Goal: Information Seeking & Learning: Compare options

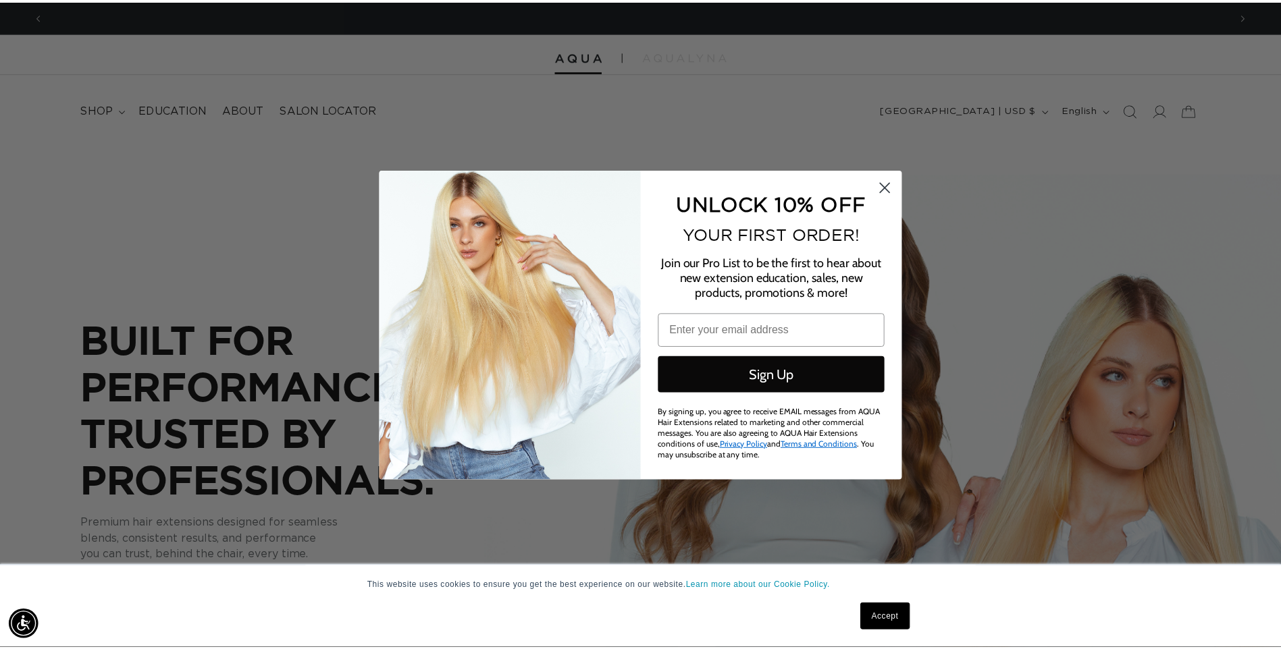
scroll to position [0, 1195]
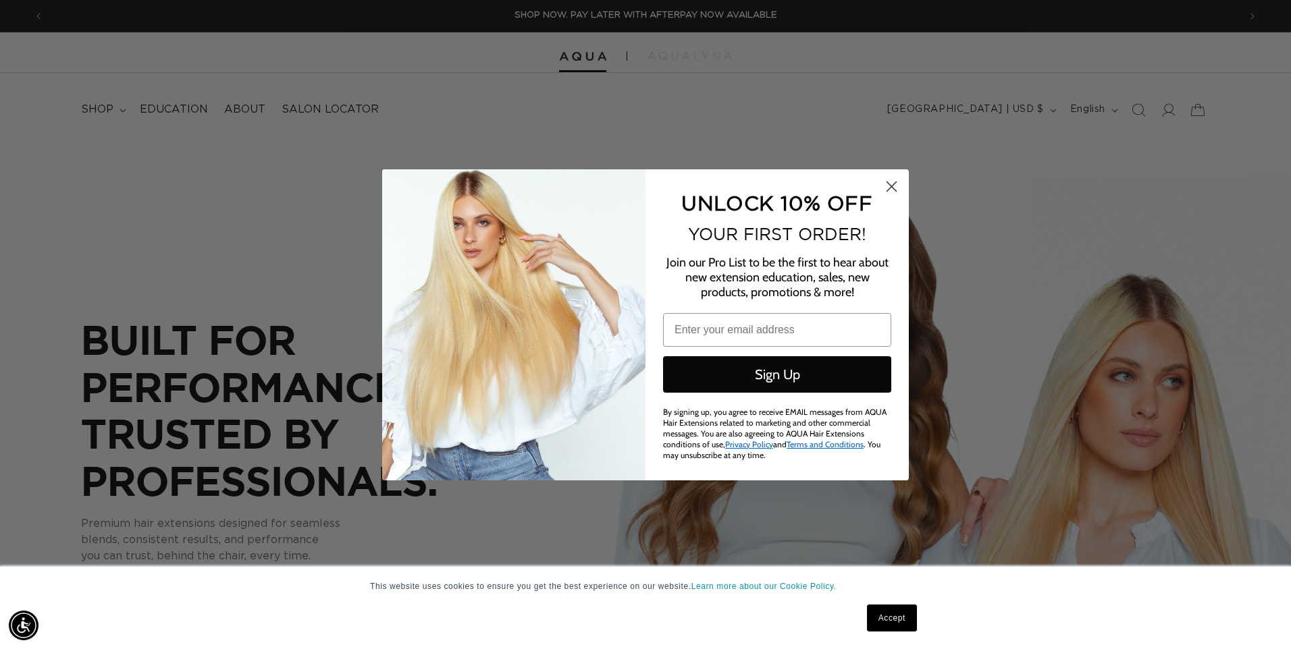
click at [887, 188] on circle "Close dialog" at bounding box center [891, 186] width 22 height 22
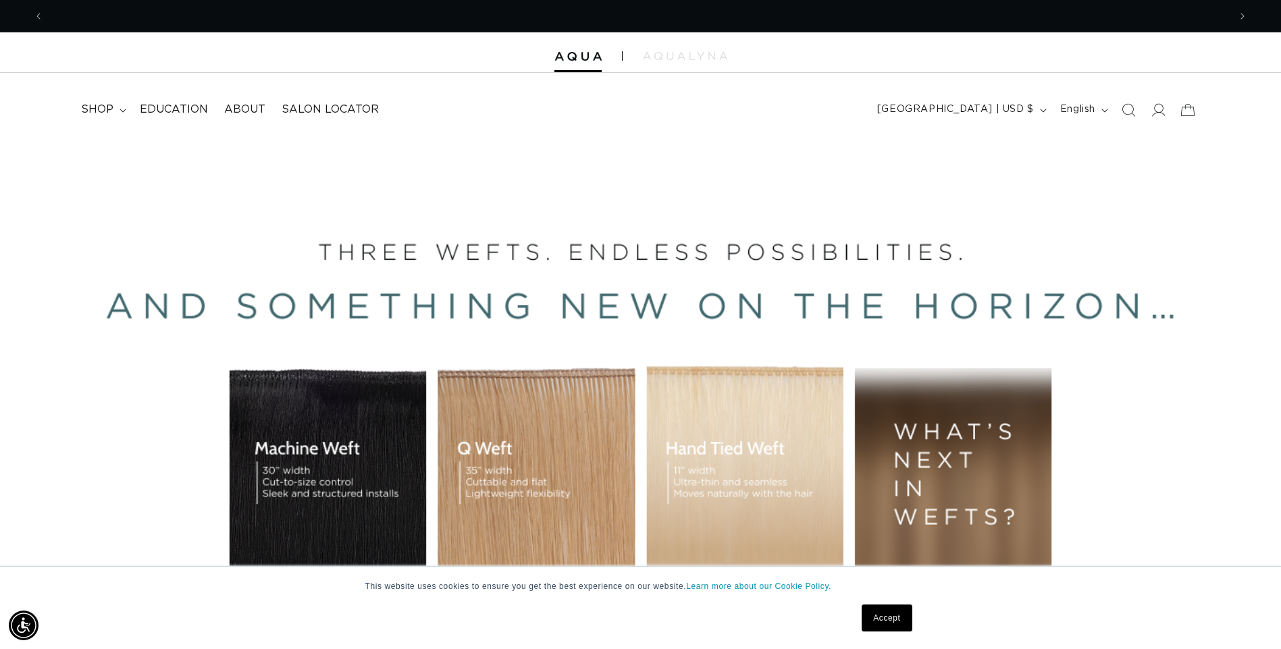
scroll to position [0, 0]
click at [125, 111] on icon at bounding box center [122, 111] width 7 height 4
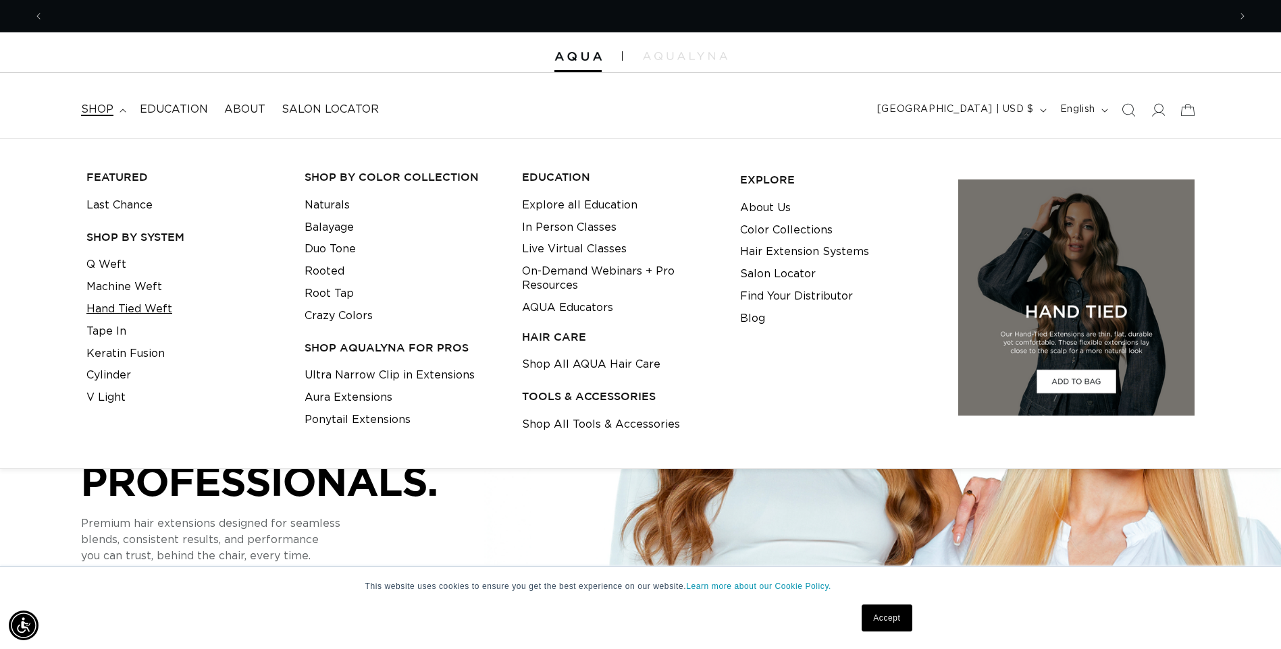
scroll to position [0, 1185]
click at [138, 308] on link "Hand Tied Weft" at bounding box center [129, 309] width 86 height 22
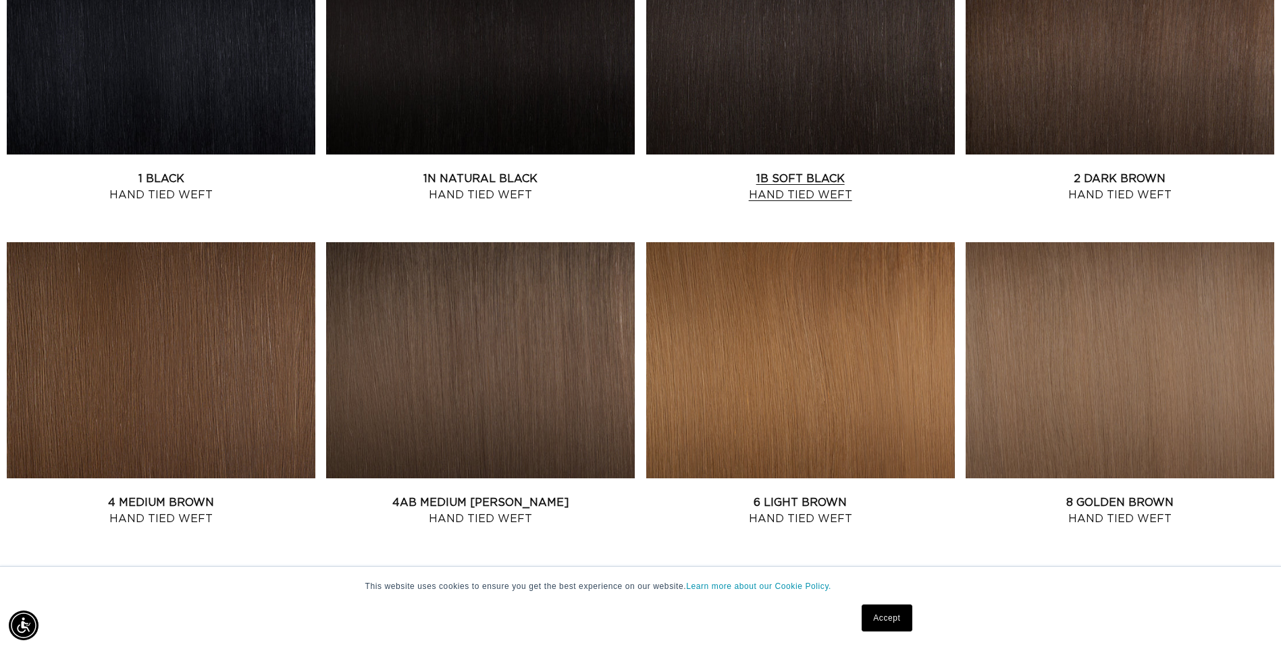
scroll to position [0, 1185]
click at [1154, 171] on link "2 Dark Brown Hand Tied Weft" at bounding box center [1119, 187] width 308 height 32
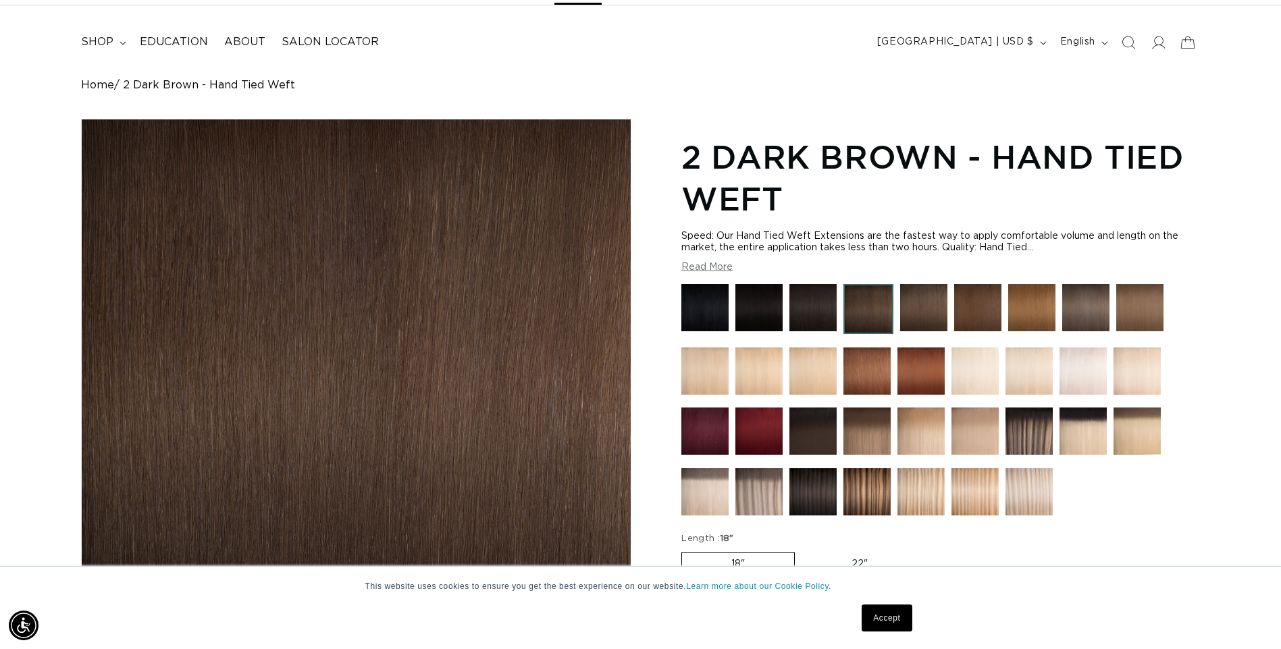
scroll to position [0, 2369]
click at [1031, 311] on img at bounding box center [1031, 307] width 47 height 47
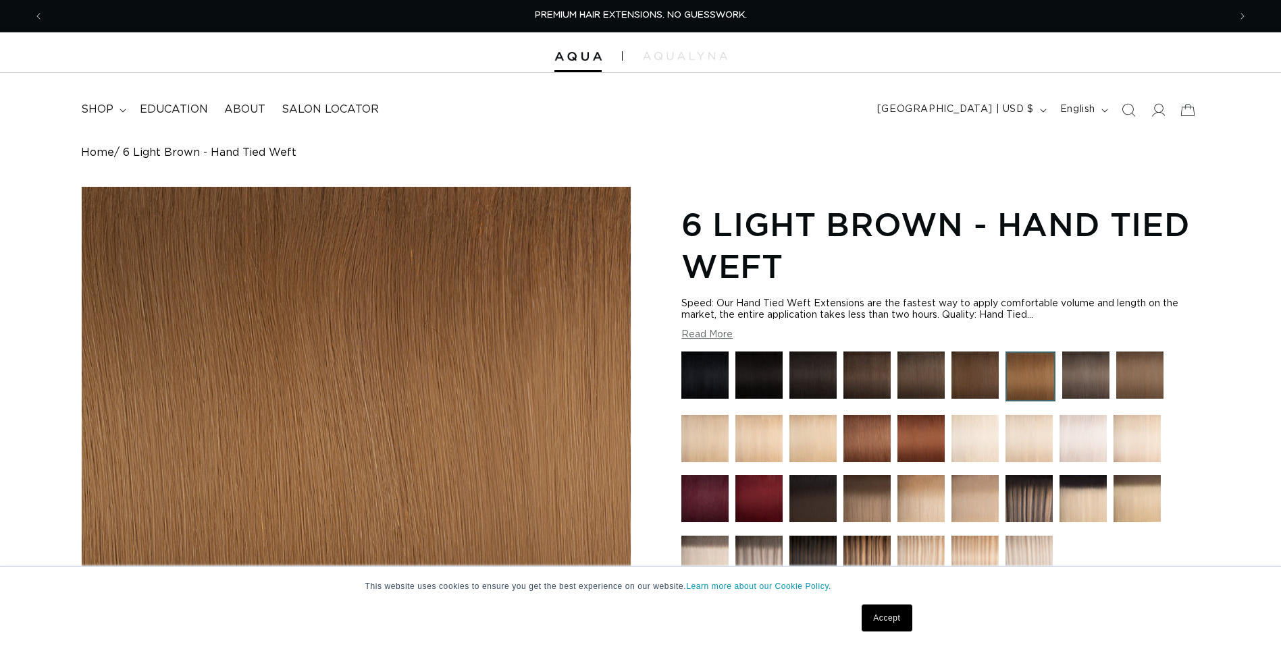
click at [918, 363] on img at bounding box center [920, 375] width 47 height 47
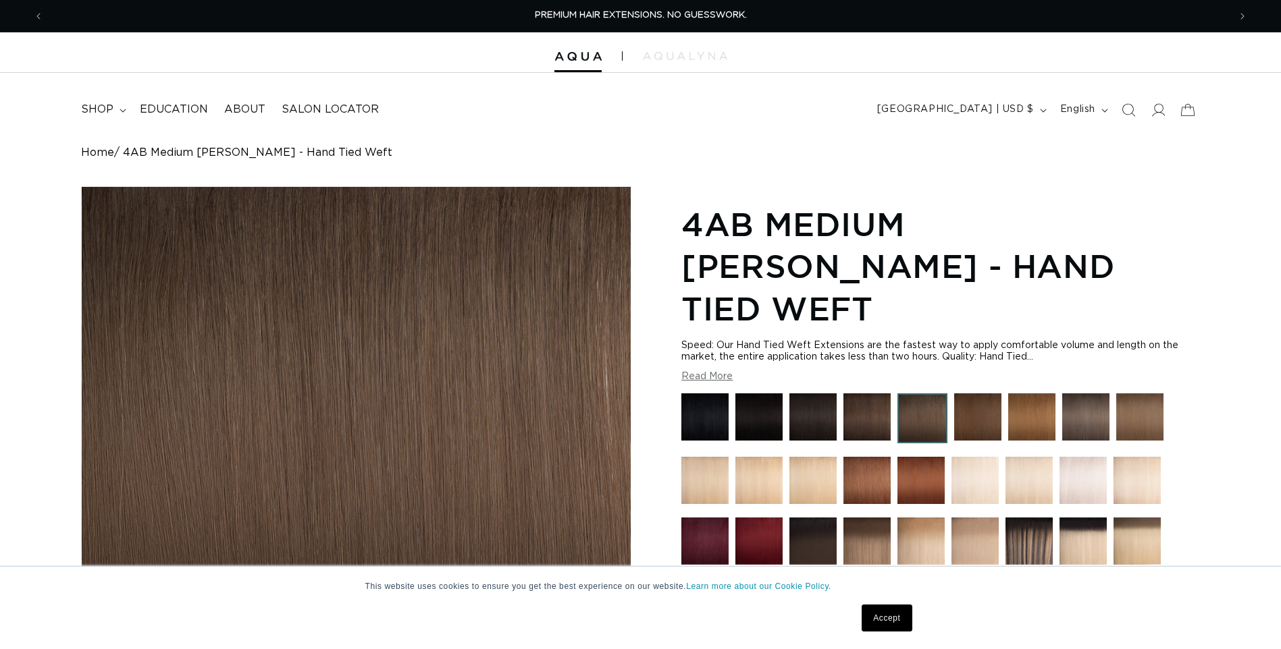
click at [878, 394] on img at bounding box center [866, 417] width 47 height 47
